Goal: Task Accomplishment & Management: Use online tool/utility

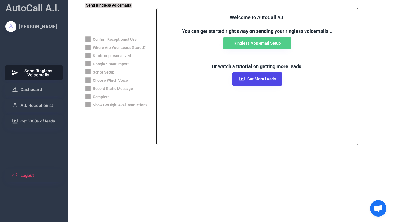
scroll to position [91, 0]
click at [38, 88] on span "Dashboard" at bounding box center [31, 89] width 22 height 4
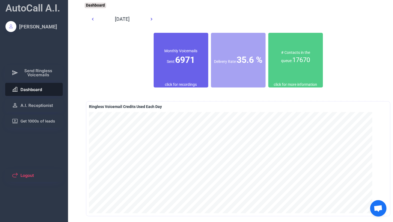
click at [183, 64] on font "6971" at bounding box center [185, 60] width 20 height 10
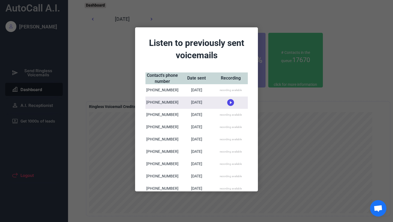
click at [289, 103] on div at bounding box center [196, 111] width 393 height 222
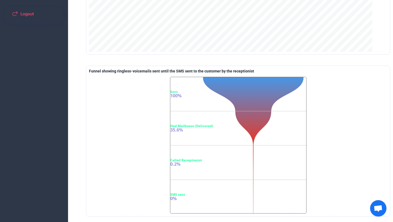
scroll to position [161, 0]
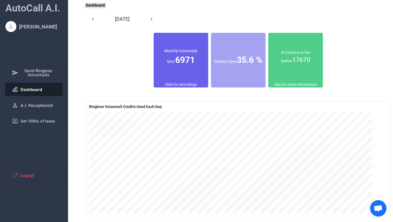
click at [176, 64] on font "6971" at bounding box center [185, 60] width 20 height 10
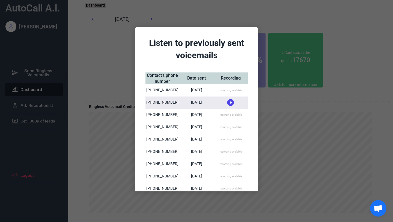
click at [364, 26] on div at bounding box center [196, 111] width 393 height 222
